Goal: Navigation & Orientation: Find specific page/section

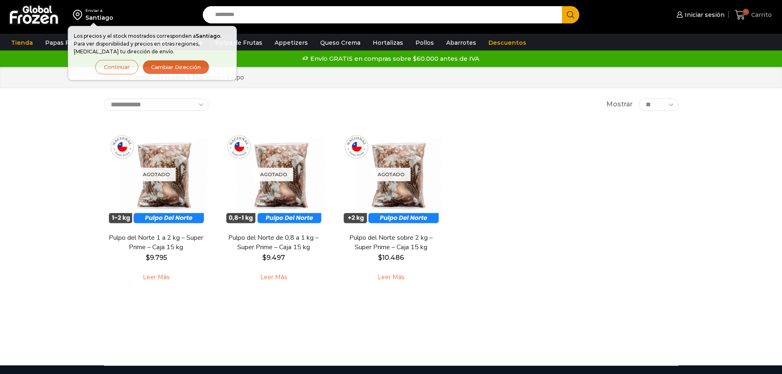
click at [741, 18] on icon at bounding box center [740, 14] width 11 height 11
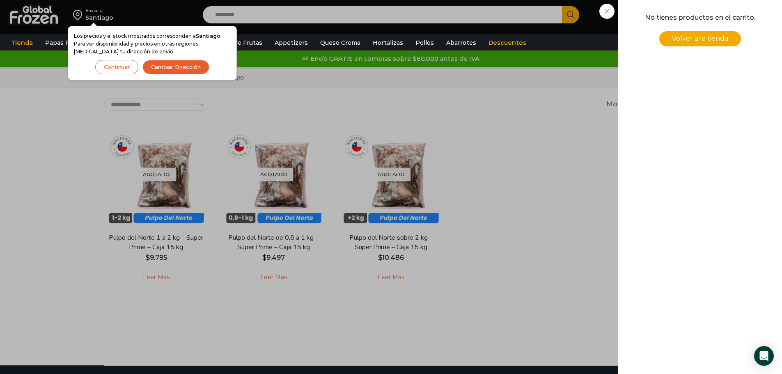
click at [699, 43] on link "Volver a la tienda" at bounding box center [700, 38] width 82 height 15
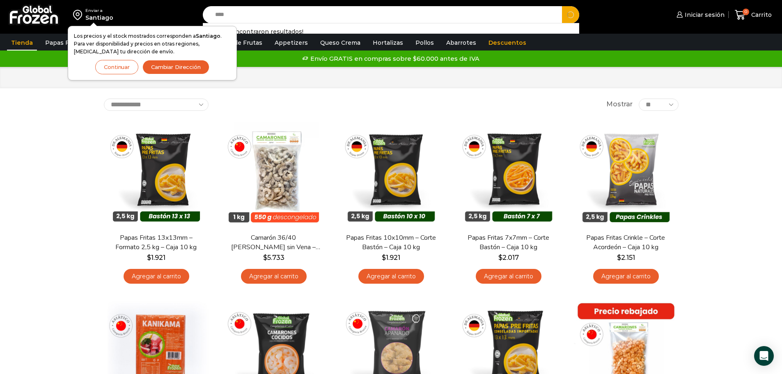
type input "*****"
